Goal: Task Accomplishment & Management: Complete application form

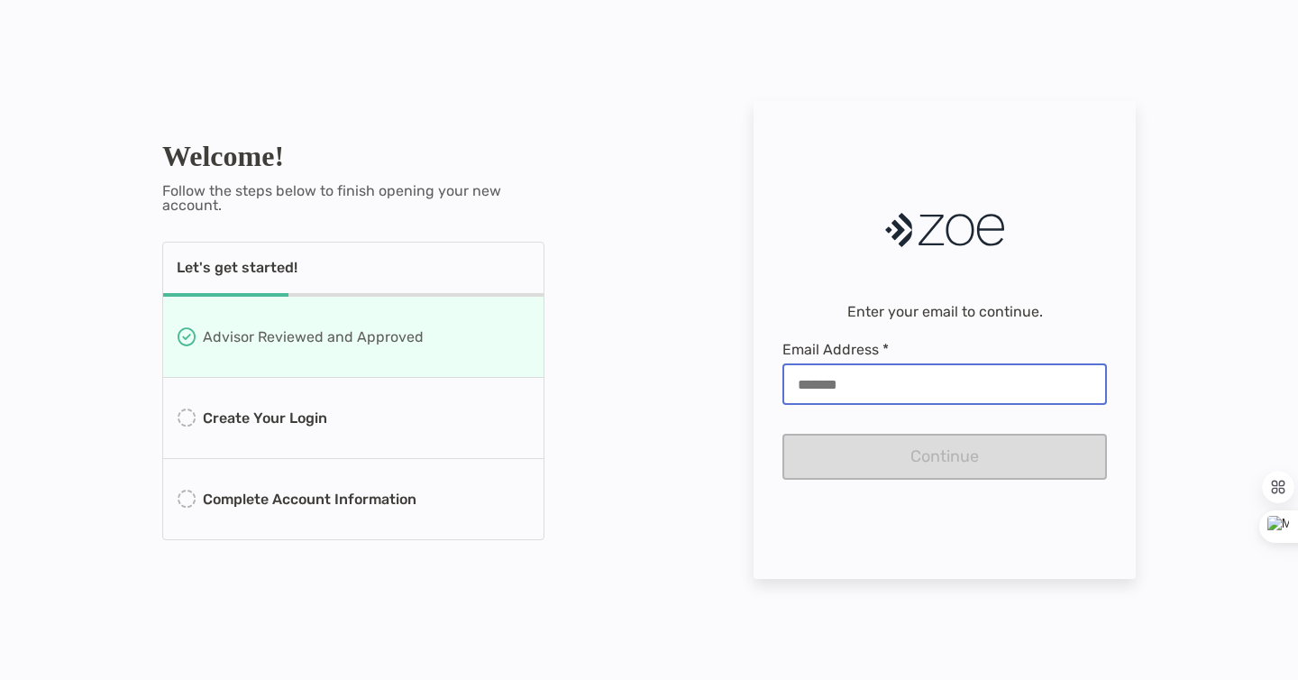
click at [856, 379] on input "Email Address *" at bounding box center [944, 384] width 321 height 15
type input "**********"
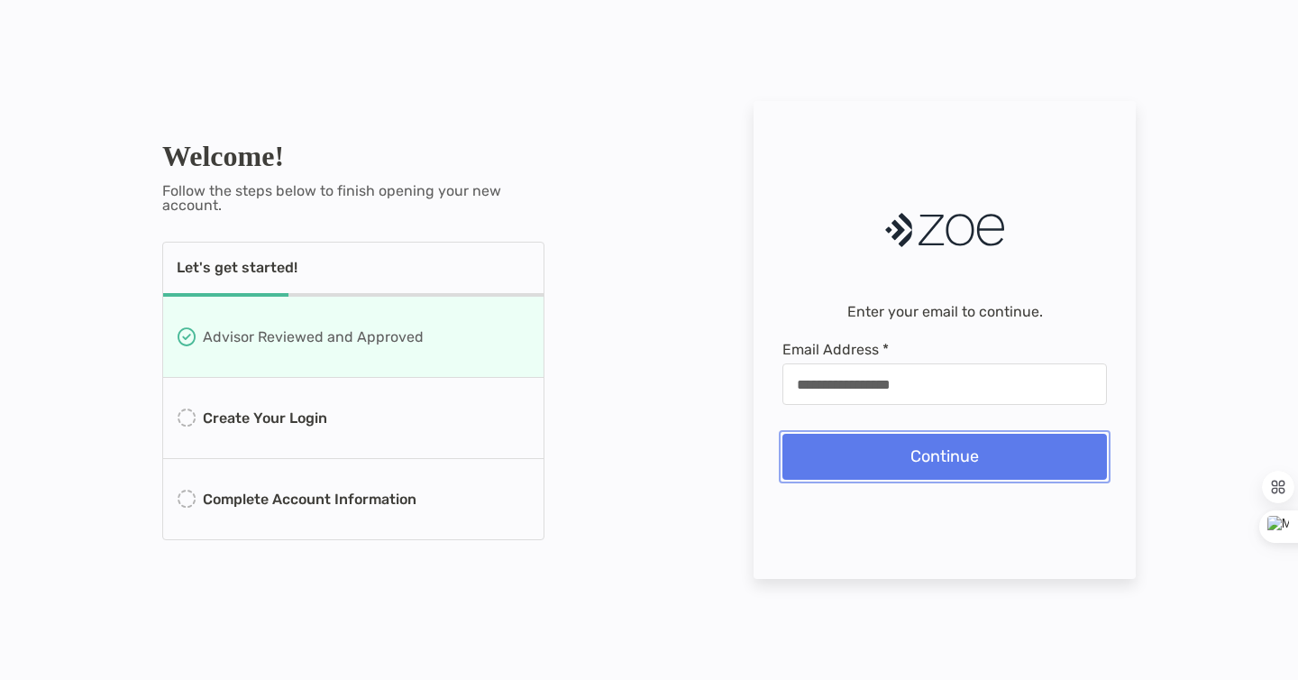
click at [900, 457] on button "Continue" at bounding box center [944, 457] width 325 height 46
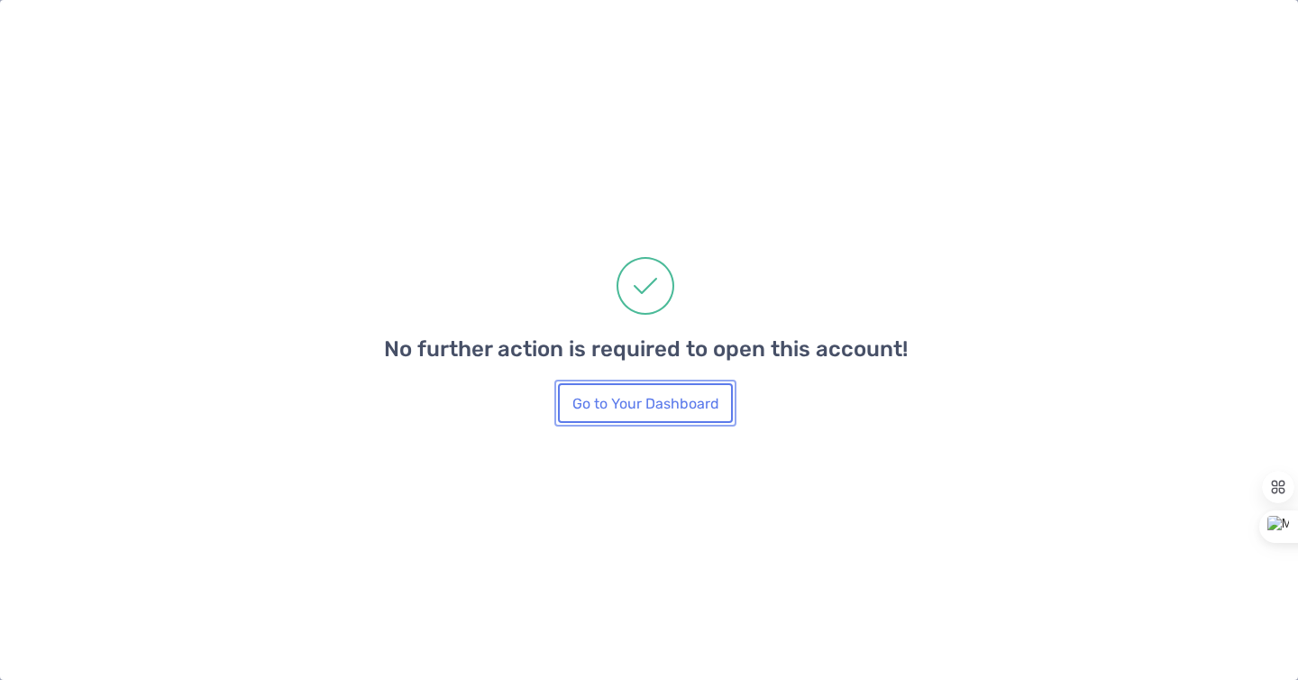
click at [663, 412] on button "Go to Your Dashboard" at bounding box center [645, 403] width 175 height 40
